Goal: Task Accomplishment & Management: Manage account settings

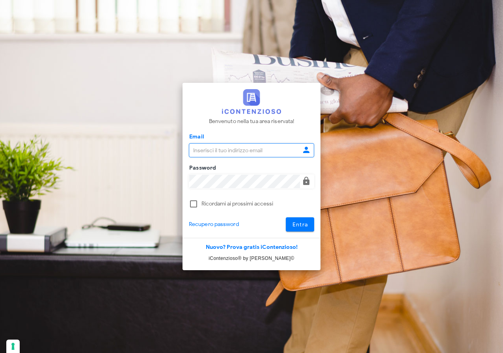
type input "raffaelesolarino@studiosolarino.it"
click at [306, 225] on span "Entra" at bounding box center [300, 224] width 16 height 7
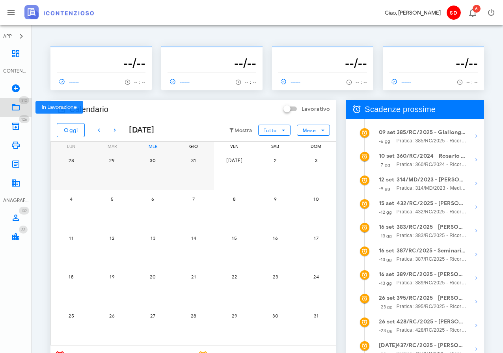
click at [13, 106] on icon at bounding box center [15, 106] width 9 height 9
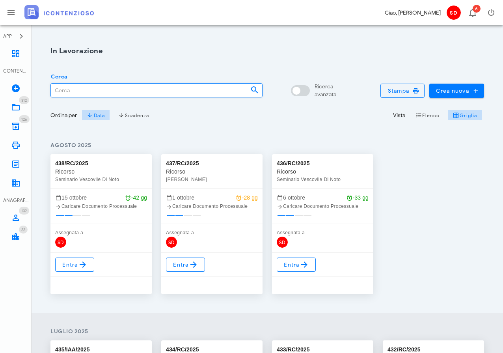
click at [68, 91] on input "Cerca" at bounding box center [147, 90] width 193 height 13
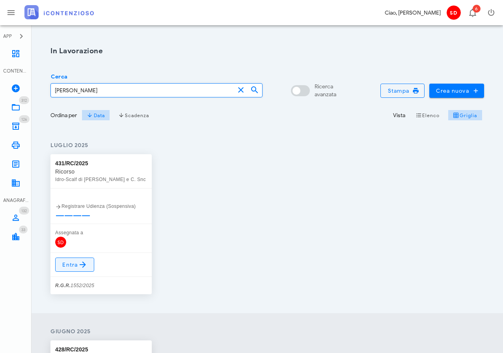
type input "Oddo"
click at [77, 261] on span "Entra" at bounding box center [75, 264] width 26 height 9
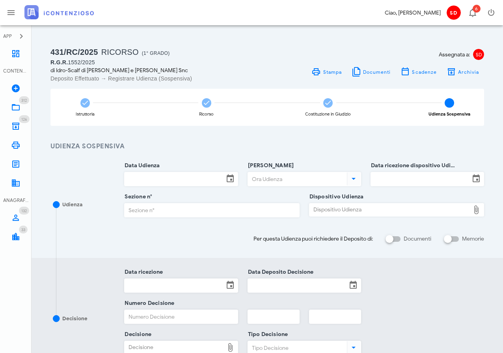
click at [174, 175] on input "Data Udienza" at bounding box center [173, 178] width 99 height 13
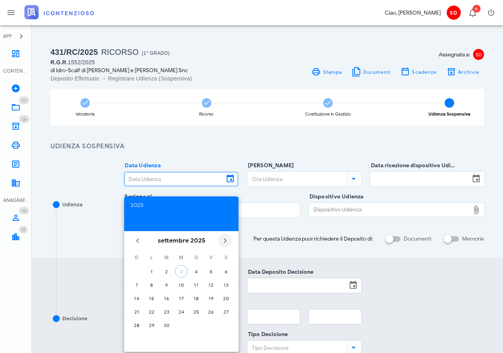
click at [226, 237] on icon "Il prossimo mese" at bounding box center [224, 240] width 9 height 9
click at [180, 310] on div "22" at bounding box center [181, 311] width 13 height 6
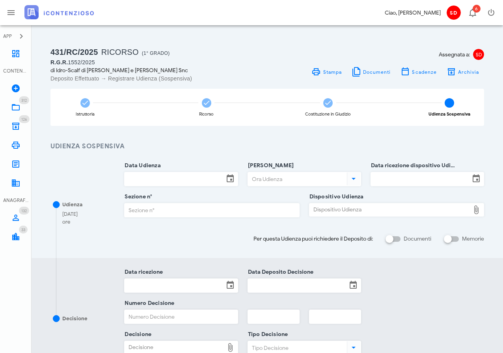
type input "22/10/2025"
click at [271, 181] on input "Ora Udienza" at bounding box center [296, 178] width 97 height 13
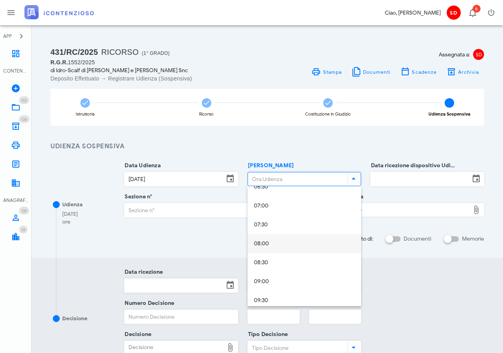
scroll to position [258, 0]
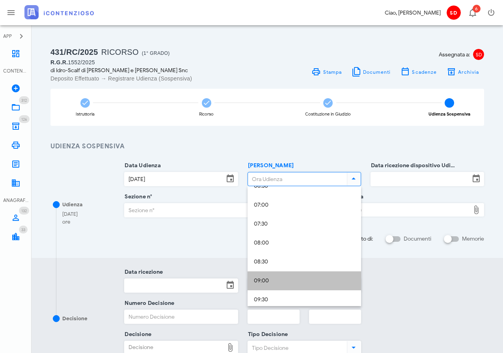
click at [262, 283] on div "09:00" at bounding box center [304, 280] width 101 height 7
type input "09:00"
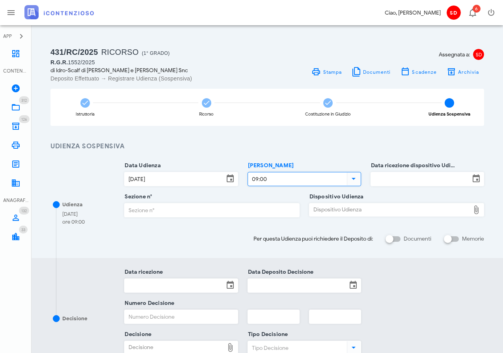
click at [395, 178] on input "Data ricezione dispositivo Udienza" at bounding box center [420, 178] width 99 height 13
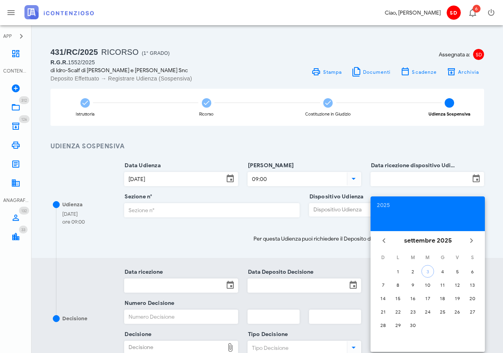
click at [426, 273] on div "3" at bounding box center [428, 271] width 12 height 6
type input "03/09/2025"
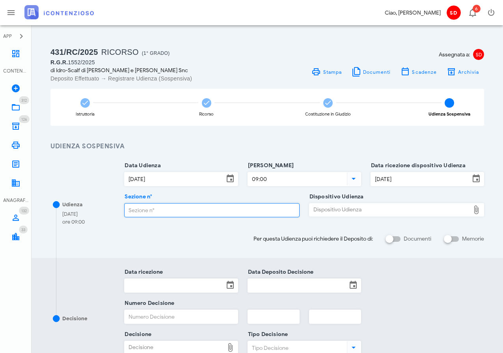
click at [201, 212] on input "Sezione n°" at bounding box center [211, 209] width 174 height 13
type input "3"
click at [332, 208] on div "Dispositivo Udienza" at bounding box center [389, 209] width 160 height 13
type input "C:\fakepath\AvvTratt___1552_2025.pdf"
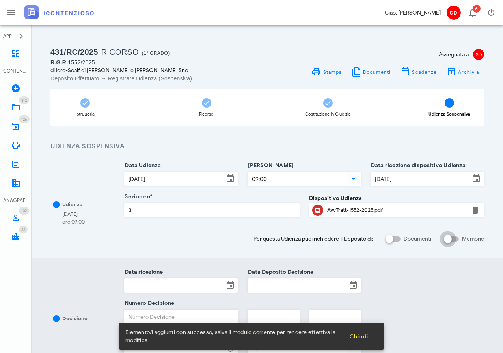
click at [457, 238] on input "Memorie" at bounding box center [451, 238] width 15 height 9
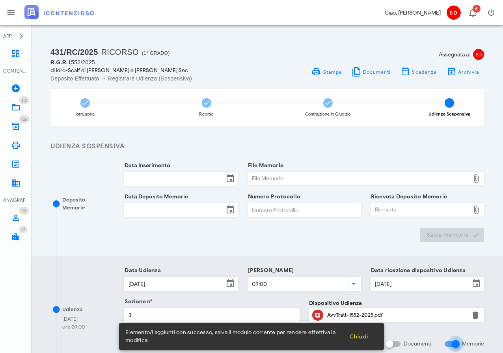
checkbox input "false"
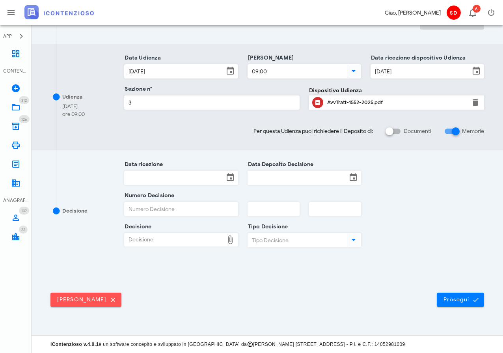
scroll to position [212, 0]
click at [455, 297] on span "Prosegui" at bounding box center [460, 299] width 35 height 7
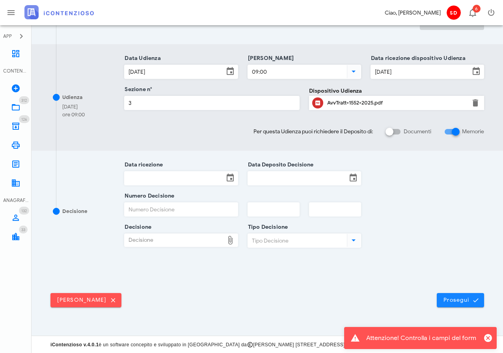
scroll to position [0, 0]
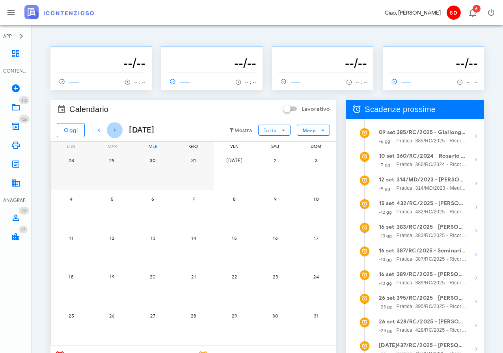
click at [112, 130] on icon "button" at bounding box center [114, 129] width 9 height 9
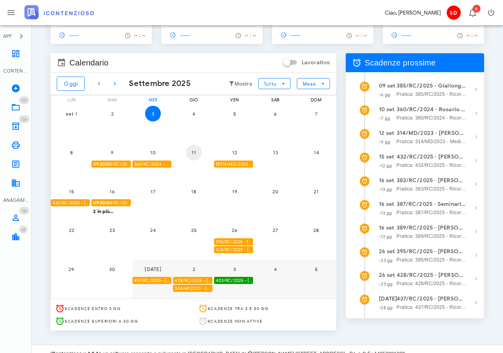
scroll to position [51, 0]
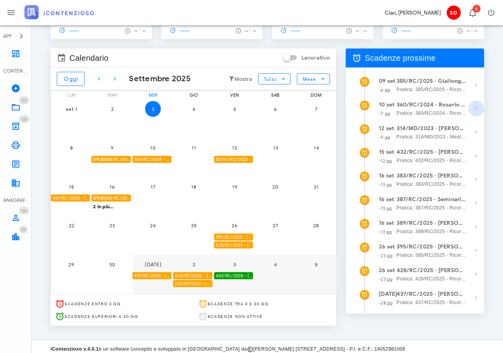
click at [474, 108] on icon "button" at bounding box center [475, 108] width 9 height 9
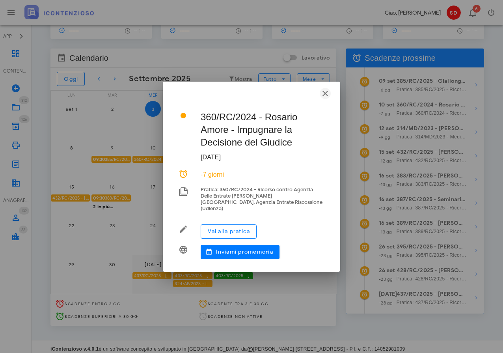
click at [324, 95] on icon "button" at bounding box center [324, 93] width 9 height 9
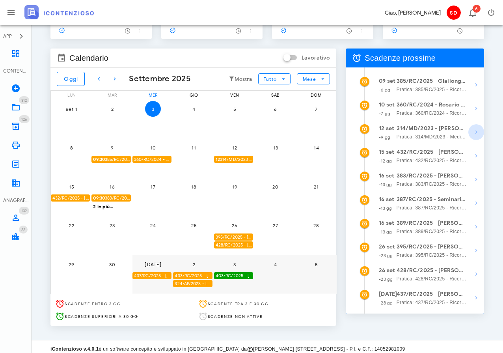
click at [476, 132] on icon "button" at bounding box center [475, 131] width 9 height 9
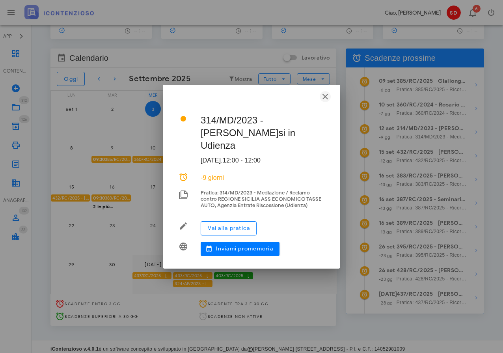
click at [325, 96] on icon "button" at bounding box center [324, 96] width 9 height 9
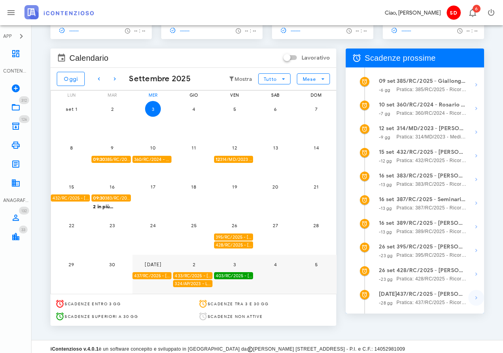
click at [476, 299] on icon "button" at bounding box center [475, 297] width 9 height 9
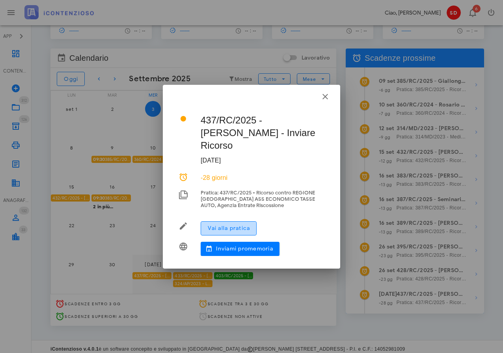
click at [231, 225] on span "Vai alla pratica" at bounding box center [228, 228] width 43 height 7
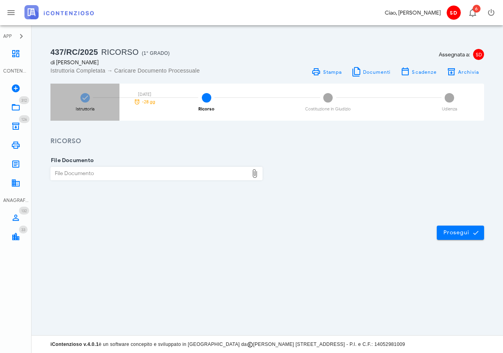
click at [85, 96] on icon at bounding box center [85, 98] width 8 height 8
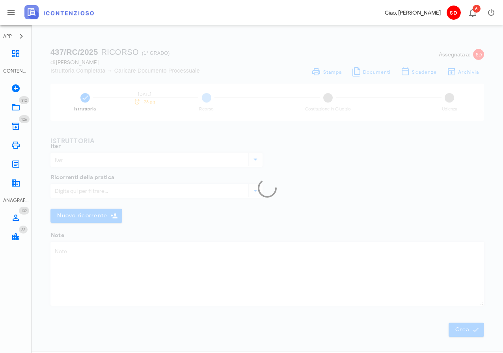
type input "Ricorso"
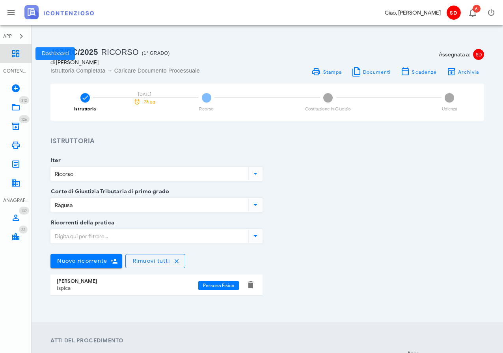
click at [17, 56] on icon at bounding box center [15, 53] width 9 height 9
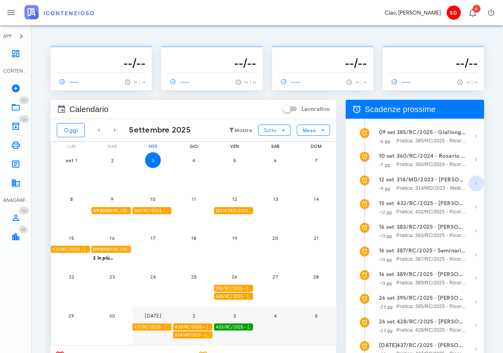
click at [475, 182] on icon "button" at bounding box center [475, 182] width 9 height 9
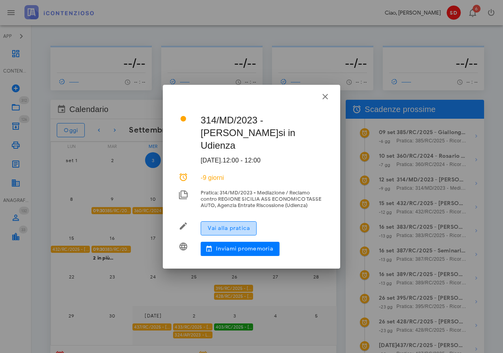
click at [232, 224] on button "Vai alla pratica" at bounding box center [229, 228] width 56 height 14
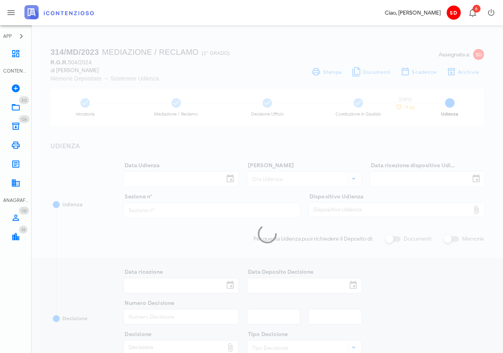
type input "[DATE]"
type input "12:00"
type input "26/06/2025"
type input "5"
checkbox input "true"
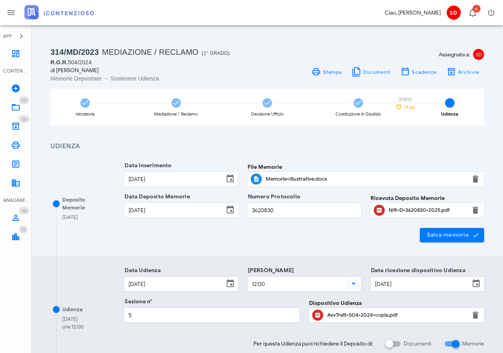
click at [281, 178] on div "Memorie-Illustrative.docx" at bounding box center [366, 179] width 200 height 6
click at [15, 54] on icon at bounding box center [15, 53] width 9 height 9
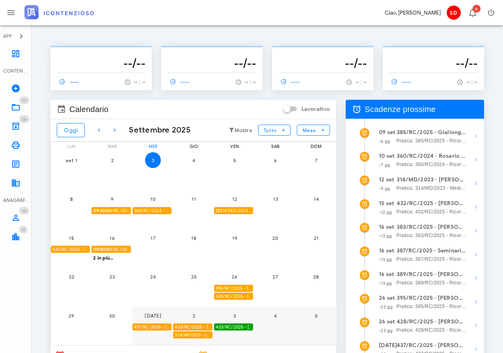
scroll to position [1, 0]
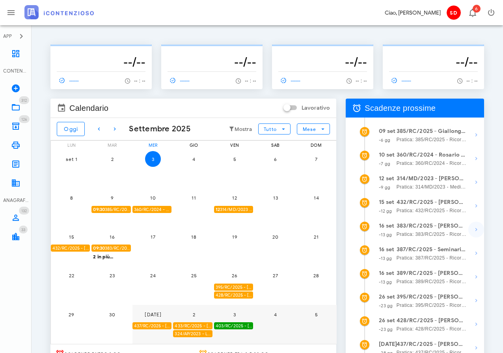
click at [475, 229] on icon "button" at bounding box center [475, 229] width 9 height 9
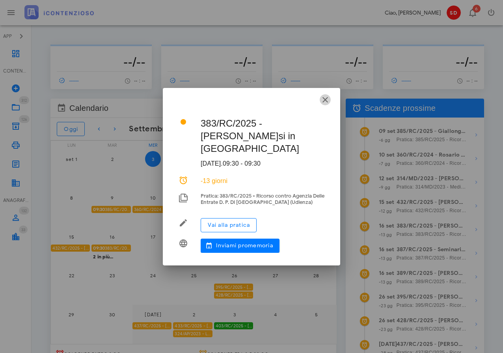
click at [325, 99] on icon "button" at bounding box center [324, 99] width 9 height 9
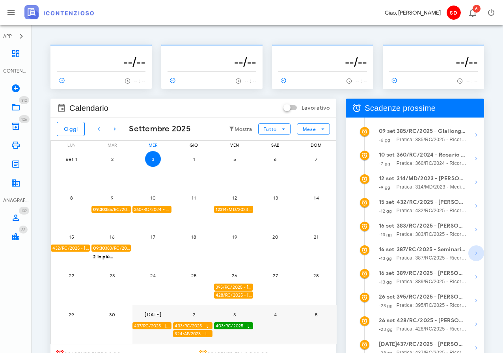
click at [475, 254] on icon "button" at bounding box center [475, 252] width 9 height 9
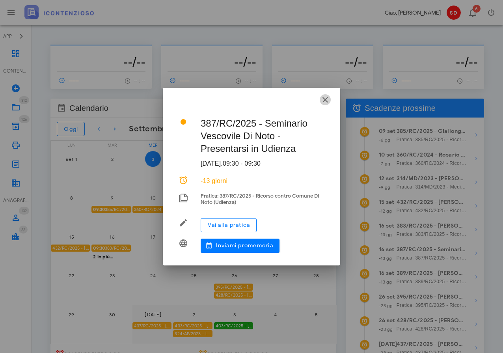
click at [323, 99] on icon "button" at bounding box center [324, 99] width 9 height 9
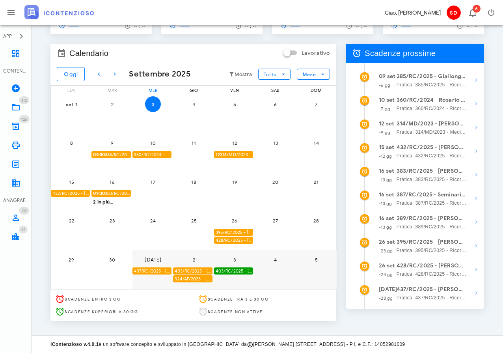
scroll to position [57, 0]
click at [115, 71] on icon "button" at bounding box center [114, 73] width 9 height 9
